Goal: Transaction & Acquisition: Purchase product/service

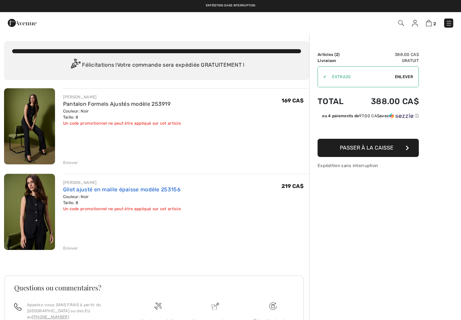
click at [152, 188] on link "Gilet ajusté en maille épaisse modèle 253156" at bounding box center [121, 189] width 117 height 6
click at [160, 102] on link "Pantalon Formels Ajustés modèle 253919" at bounding box center [116, 104] width 107 height 6
click at [239, 1] on div "Expédition sans interruption Livraison gratuite dès 99$ | Retours gratuits" at bounding box center [230, 6] width 461 height 12
